Goal: Information Seeking & Learning: Learn about a topic

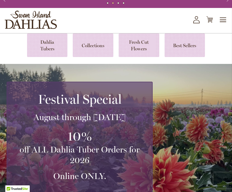
scroll to position [16, 0]
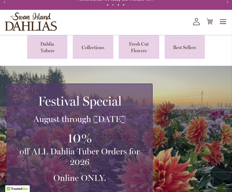
click at [145, 45] on link at bounding box center [138, 47] width 41 height 24
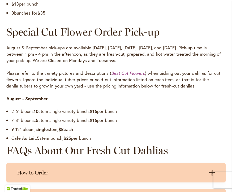
scroll to position [328, 0]
click at [216, 100] on div "Farm Cut Flower Stand The Cut Flower Stand is open in August & September during…" at bounding box center [113, 33] width 214 height 219
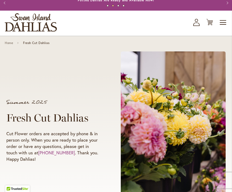
scroll to position [0, 0]
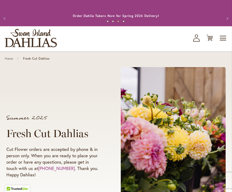
click at [225, 36] on span "Toggle Nav" at bounding box center [223, 38] width 8 height 11
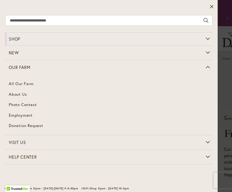
click at [32, 81] on link "All Our Farm" at bounding box center [109, 83] width 208 height 11
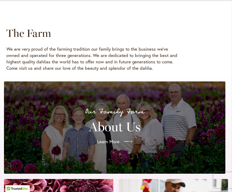
scroll to position [52, 0]
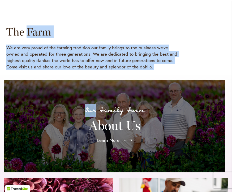
click at [212, 61] on div "The Farm We are very proud of the farming tradition our family brings to the bu…" at bounding box center [115, 48] width 219 height 54
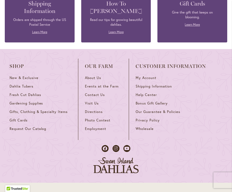
scroll to position [907, 0]
click at [96, 101] on span "Visit Us" at bounding box center [92, 103] width 14 height 5
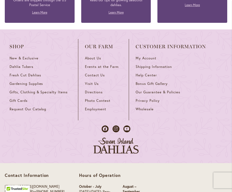
scroll to position [643, 0]
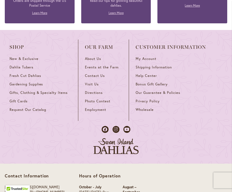
click at [18, 65] on link "Dahlia Tubers" at bounding box center [41, 69] width 62 height 8
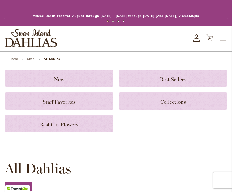
click at [24, 101] on h3 "Staff Favorites" at bounding box center [59, 101] width 96 height 6
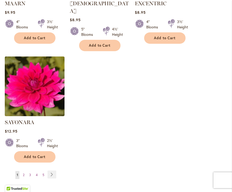
scroll to position [656, 0]
click at [54, 170] on link "Page Next" at bounding box center [51, 174] width 9 height 8
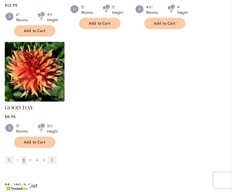
scroll to position [671, 0]
click at [53, 156] on link "Page Next" at bounding box center [52, 160] width 9 height 8
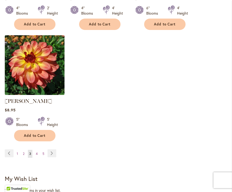
scroll to position [670, 0]
click at [51, 149] on link "Page Next" at bounding box center [51, 153] width 9 height 8
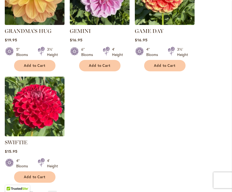
scroll to position [631, 0]
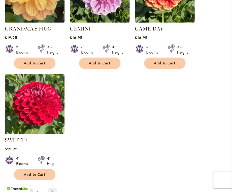
click at [54, 188] on link "Page Next" at bounding box center [52, 192] width 9 height 8
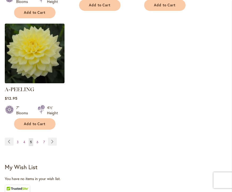
scroll to position [713, 0]
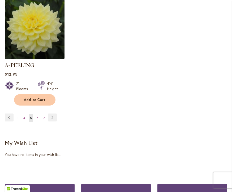
click at [51, 113] on link "Page Next" at bounding box center [52, 117] width 9 height 8
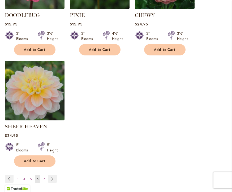
scroll to position [652, 0]
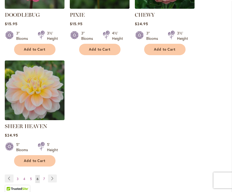
click at [52, 174] on link "Page Next" at bounding box center [52, 178] width 9 height 8
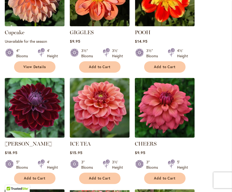
scroll to position [162, 0]
